Goal: Task Accomplishment & Management: Use online tool/utility

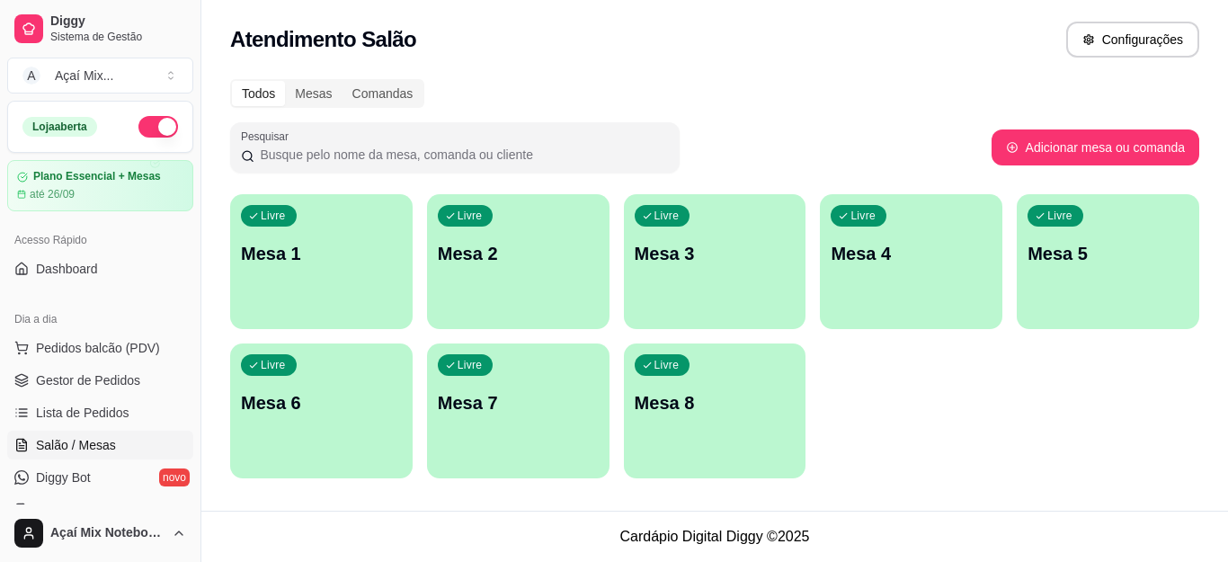
click at [912, 419] on div "Livre Mesa 1 Livre Mesa 2 Livre Mesa 3 Livre Mesa 4 Livre Mesa 5 Livre Mesa 6 L…" at bounding box center [714, 336] width 969 height 284
click at [357, 260] on p "Mesa 1" at bounding box center [321, 253] width 161 height 25
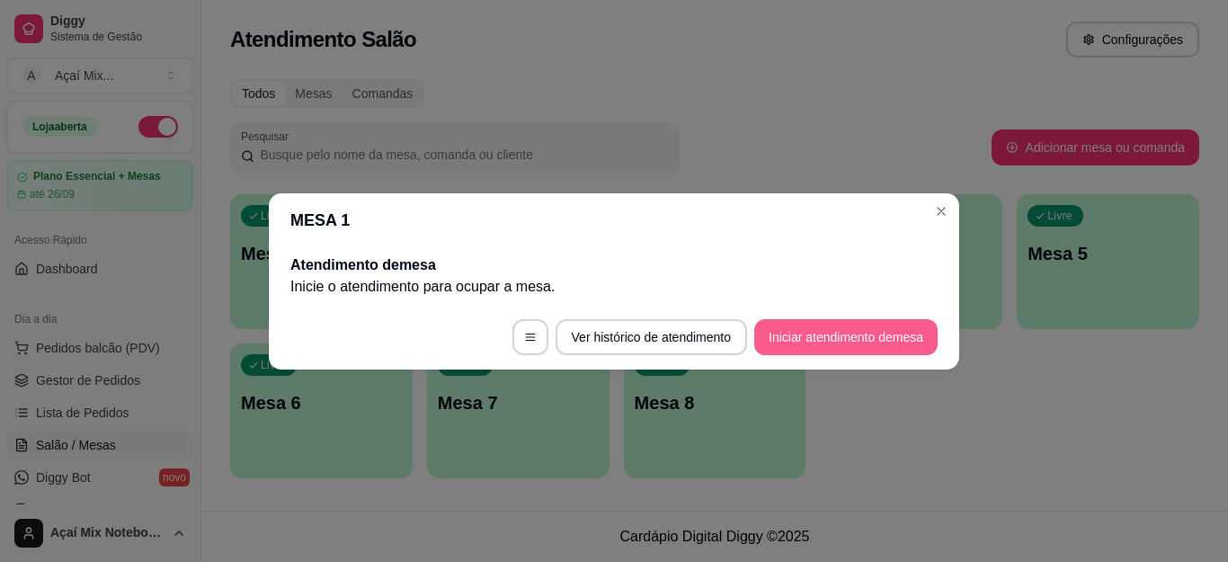
click at [894, 348] on button "Iniciar atendimento de mesa" at bounding box center [845, 337] width 183 height 36
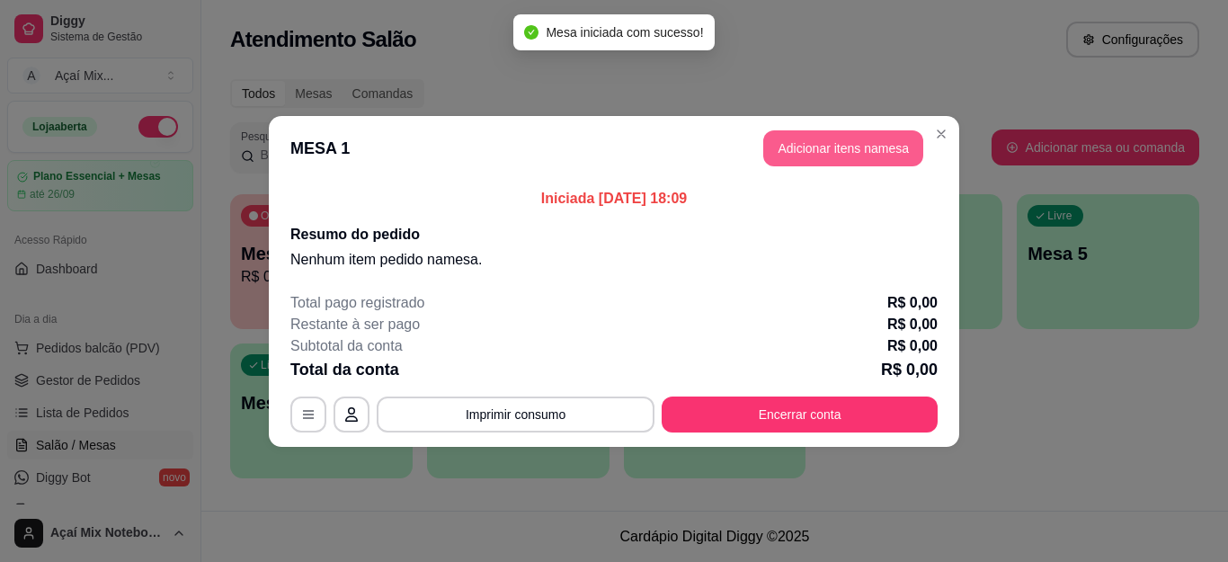
click at [835, 158] on button "Adicionar itens na mesa" at bounding box center [843, 148] width 160 height 36
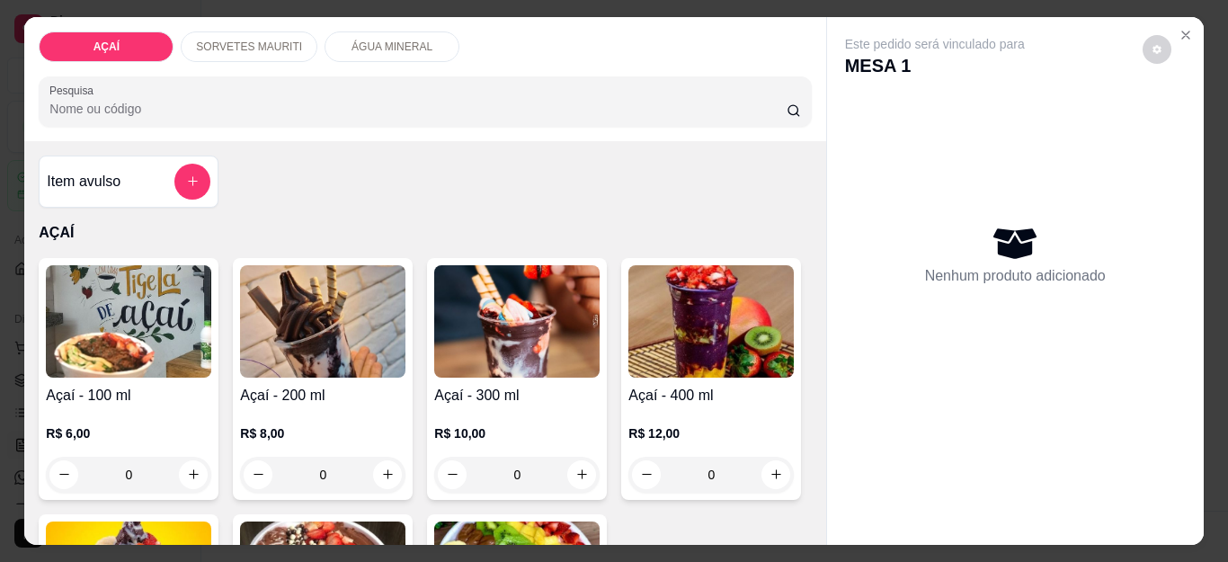
click at [566, 465] on div "0" at bounding box center [516, 475] width 165 height 36
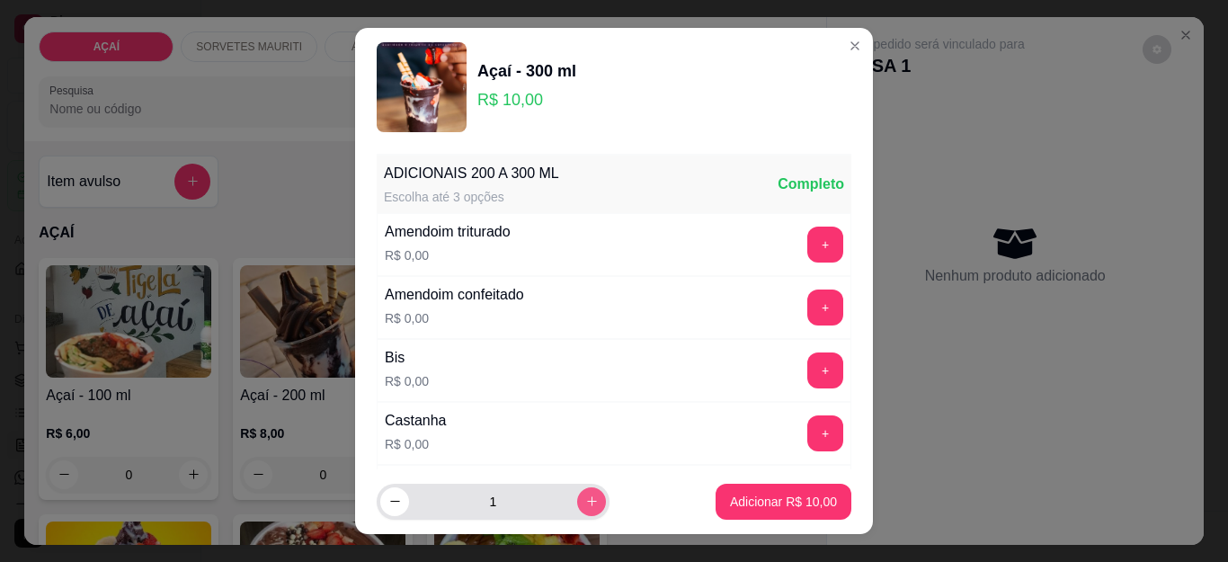
click at [577, 495] on button "increase-product-quantity" at bounding box center [591, 501] width 29 height 29
type input "2"
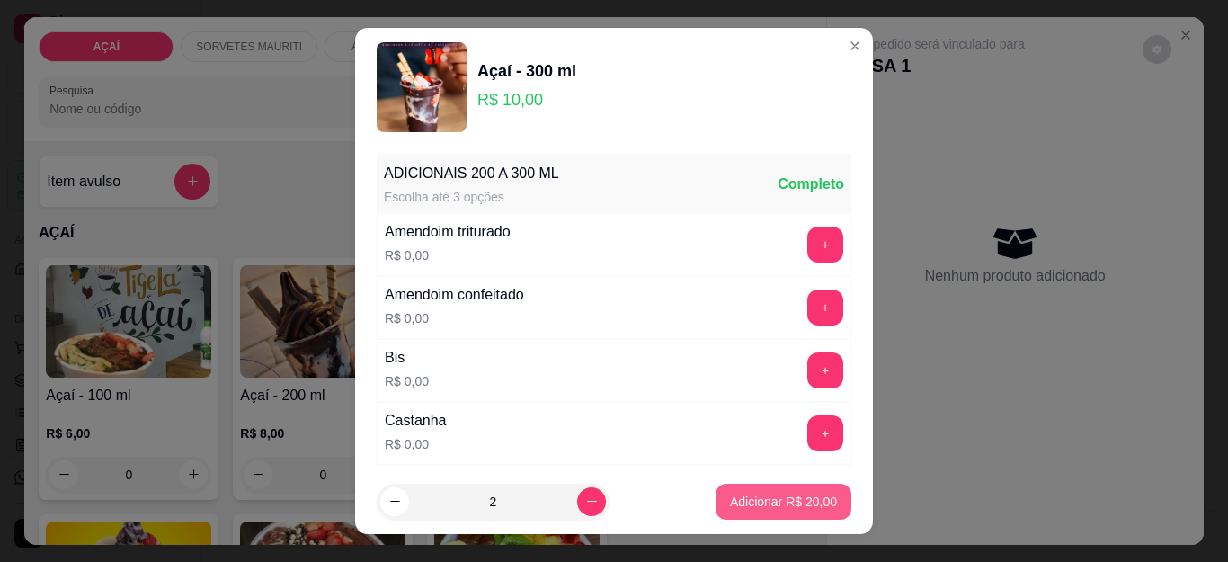
click at [762, 500] on p "Adicionar R$ 20,00" at bounding box center [783, 502] width 107 height 18
type input "2"
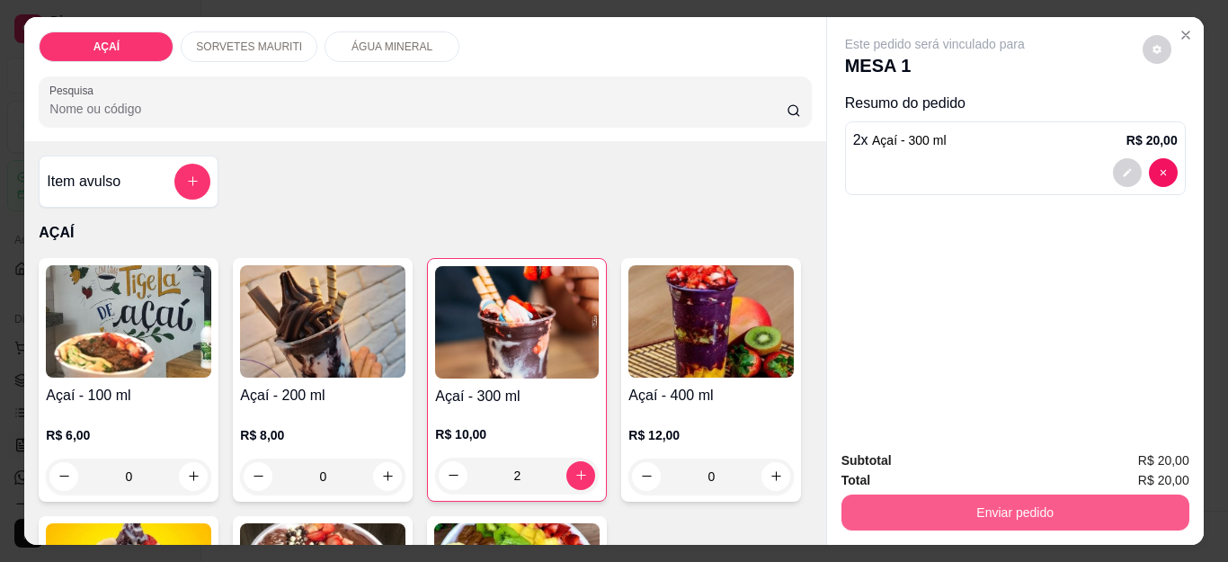
click at [1031, 503] on button "Enviar pedido" at bounding box center [1016, 513] width 348 height 36
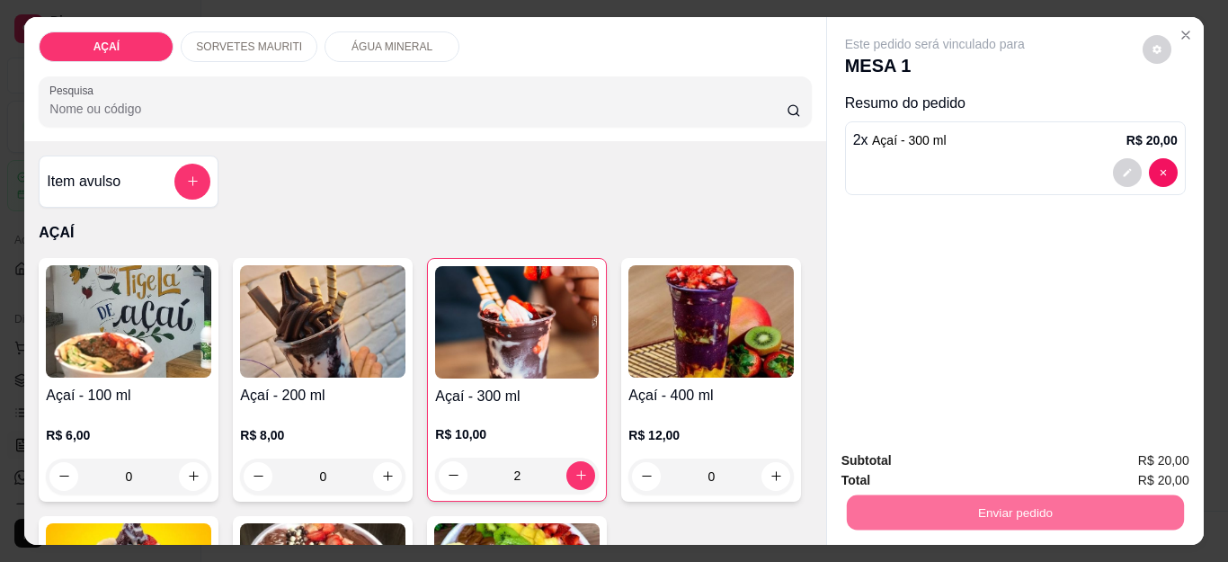
click at [985, 459] on button "Não registrar e enviar pedido" at bounding box center [954, 461] width 187 height 34
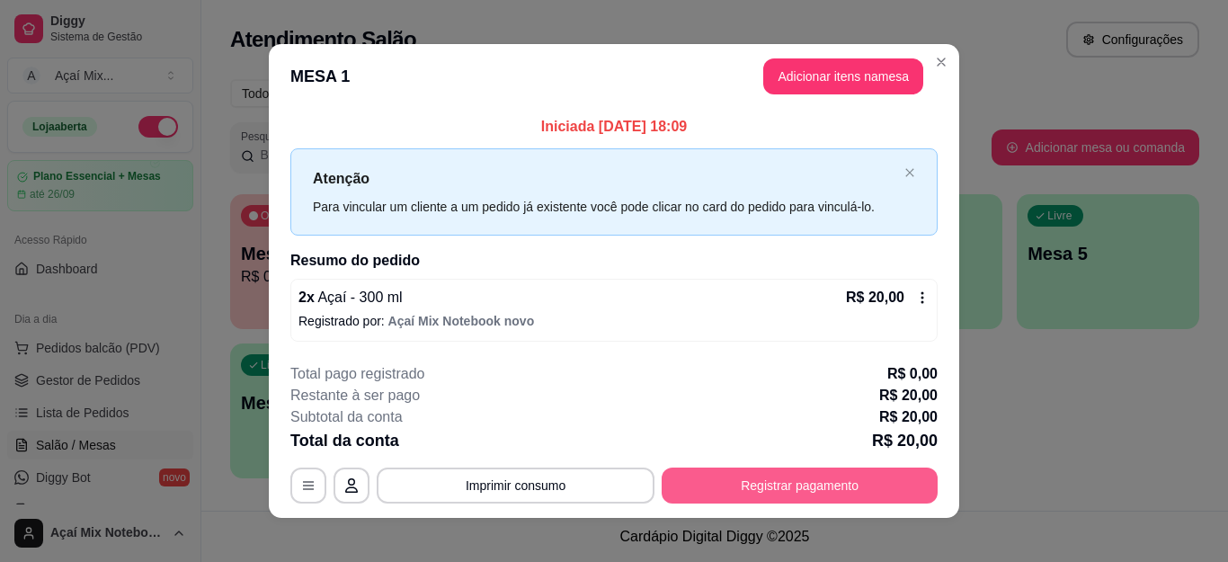
click at [808, 488] on button "Registrar pagamento" at bounding box center [800, 486] width 276 height 36
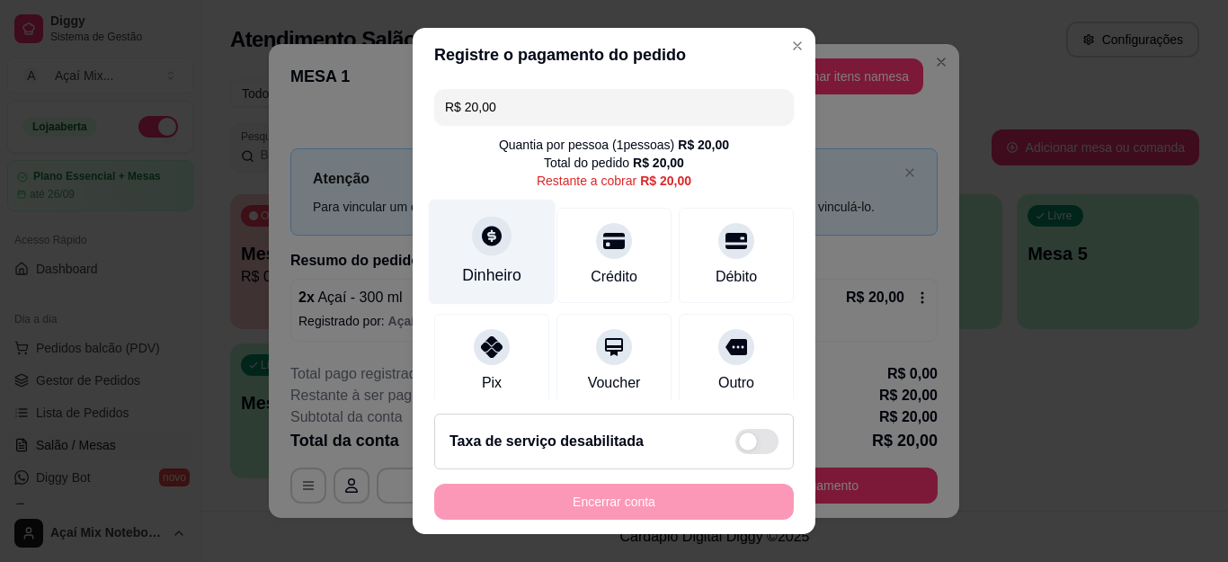
click at [497, 266] on div "Dinheiro" at bounding box center [491, 274] width 59 height 23
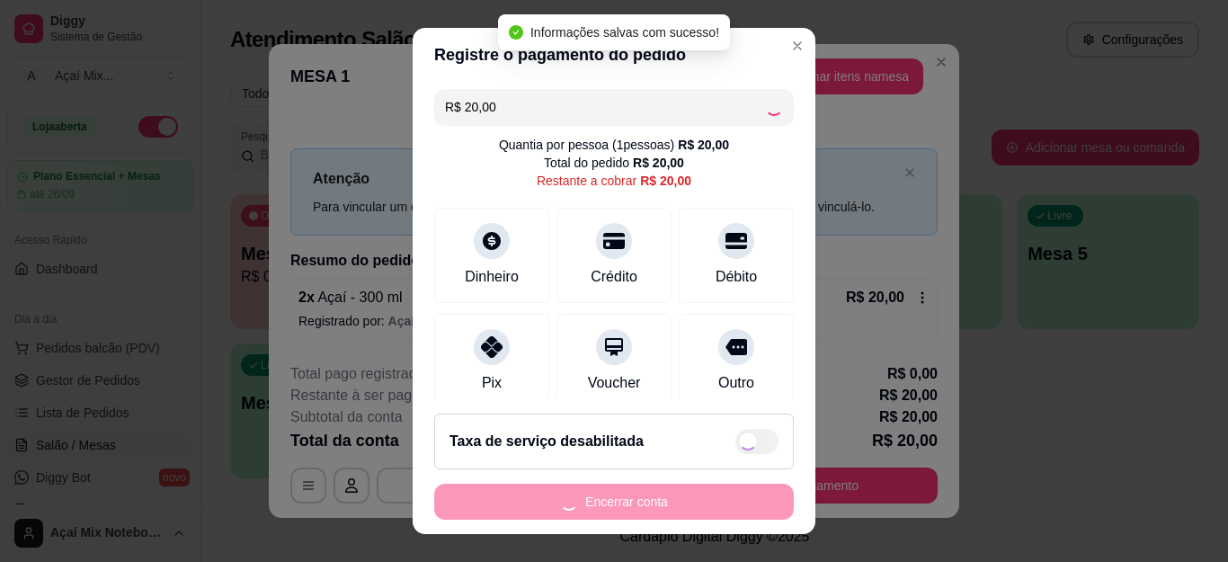
type input "R$ 0,00"
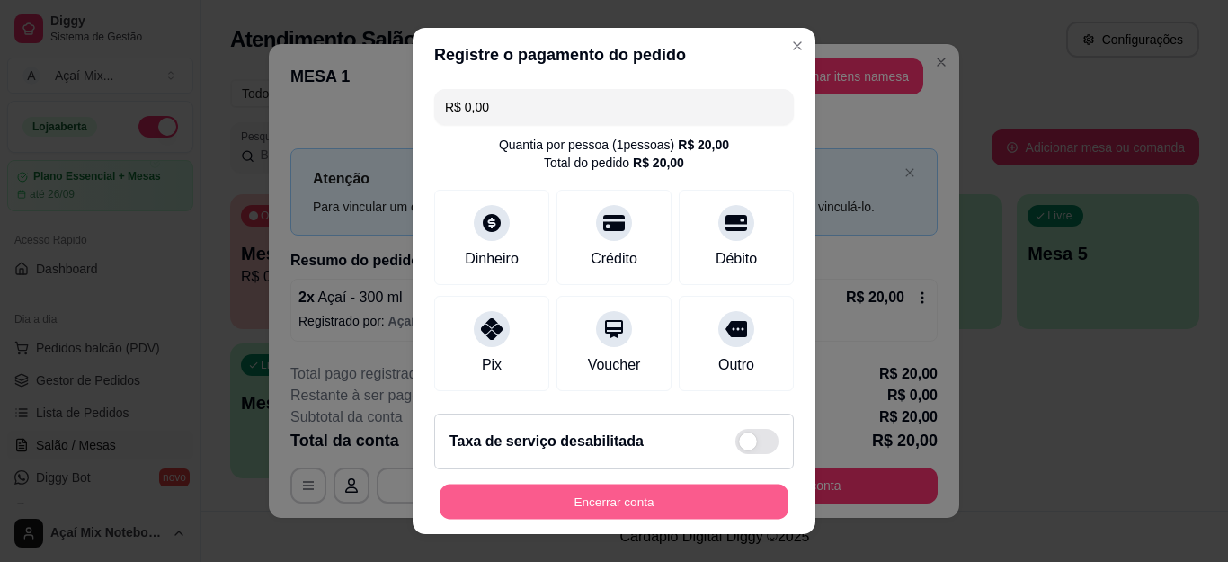
click at [591, 502] on button "Encerrar conta" at bounding box center [614, 501] width 349 height 35
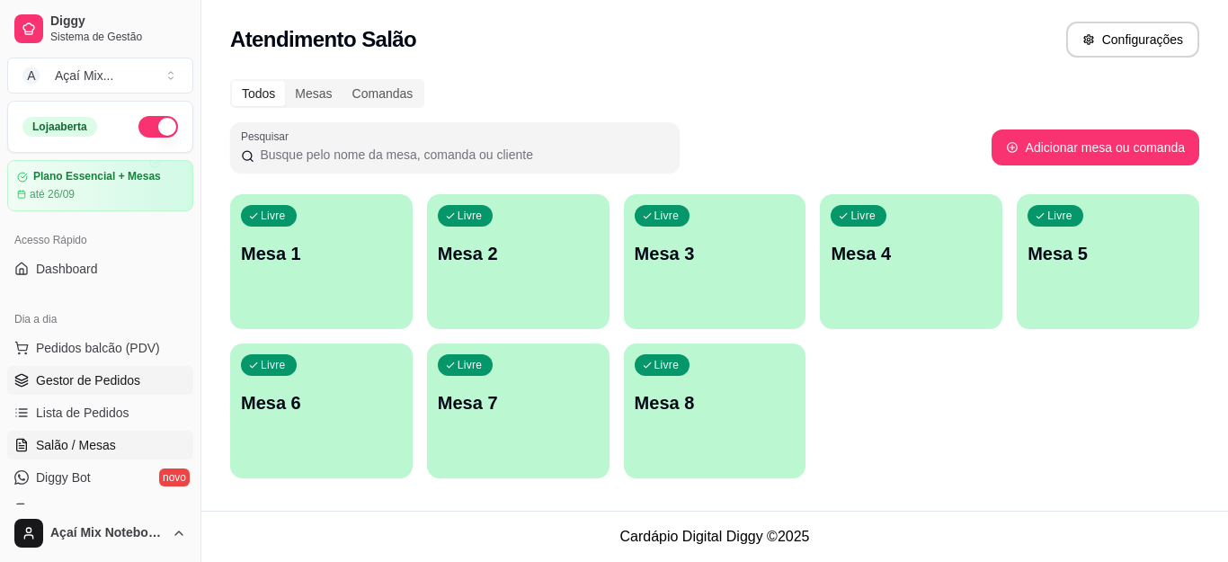
click at [137, 377] on span "Gestor de Pedidos" at bounding box center [88, 380] width 104 height 18
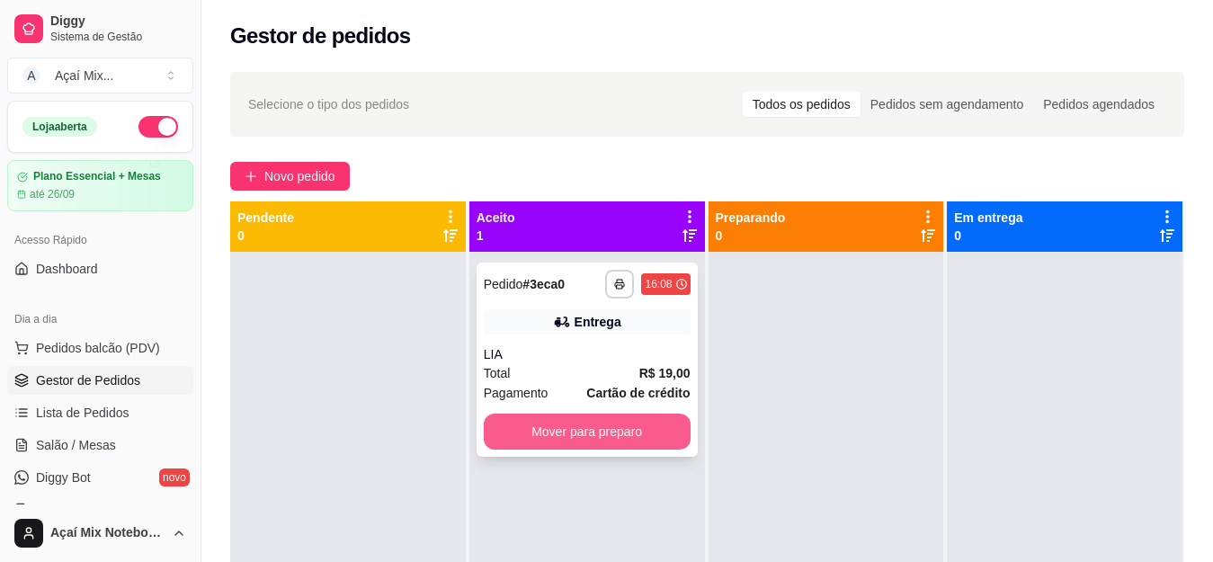
click at [614, 421] on button "Mover para preparo" at bounding box center [587, 432] width 207 height 36
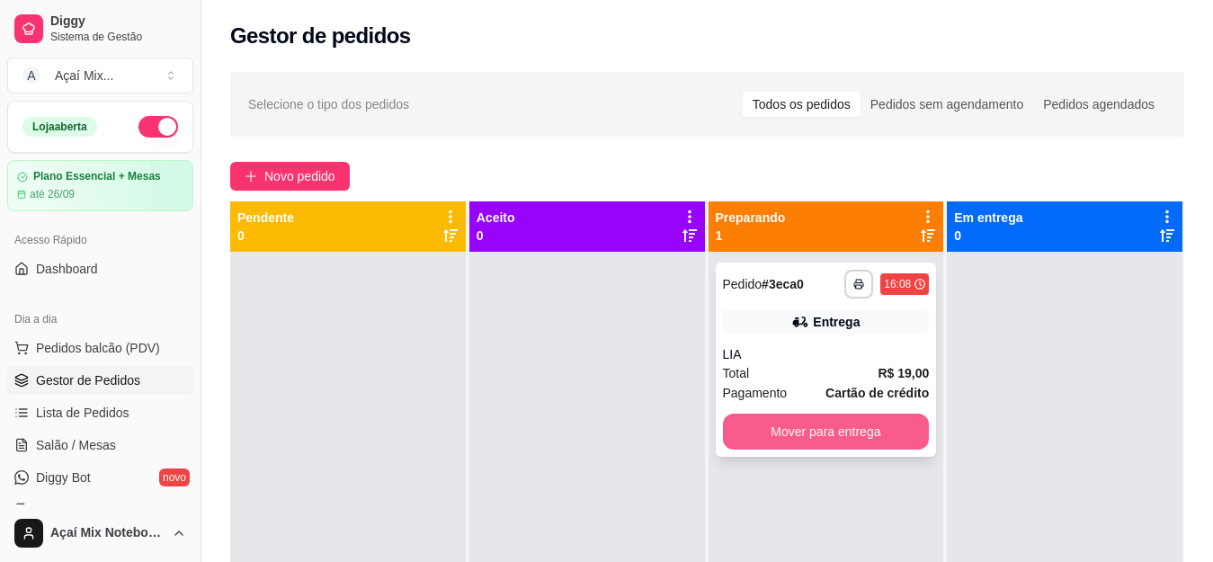
click at [869, 426] on button "Mover para entrega" at bounding box center [826, 432] width 207 height 36
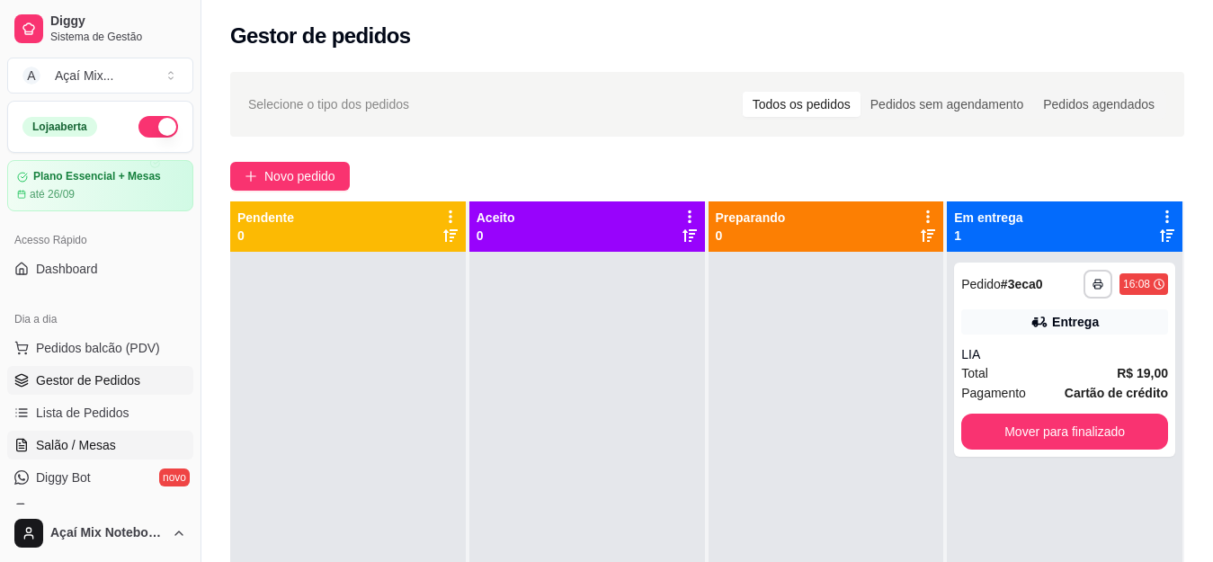
click at [83, 440] on span "Salão / Mesas" at bounding box center [76, 445] width 80 height 18
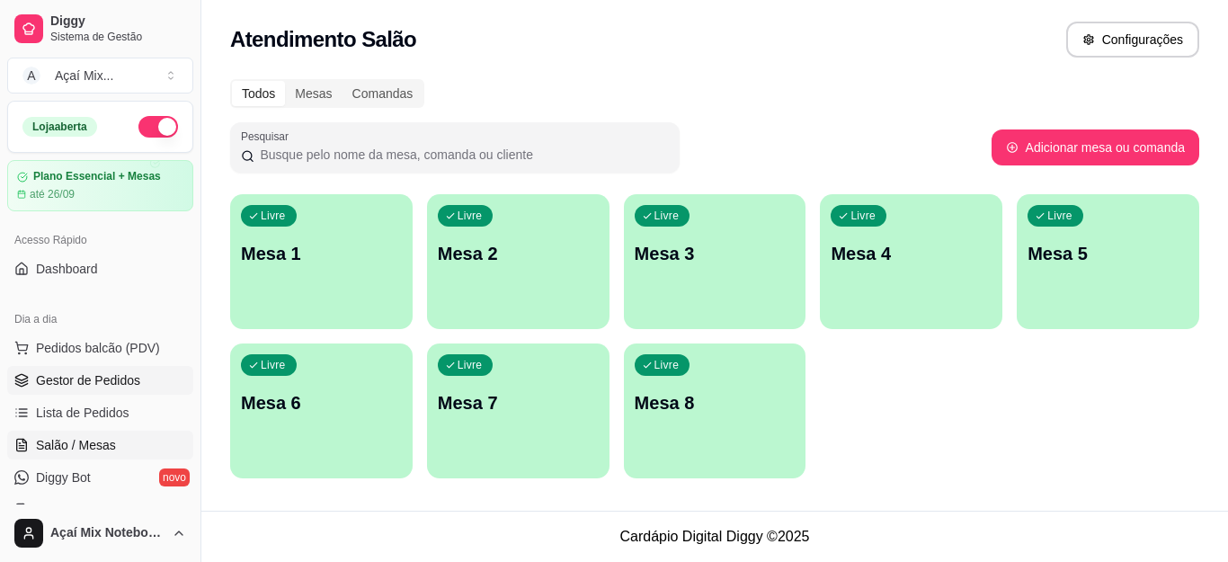
click at [100, 389] on link "Gestor de Pedidos" at bounding box center [100, 380] width 186 height 29
